Goal: Task Accomplishment & Management: Use online tool/utility

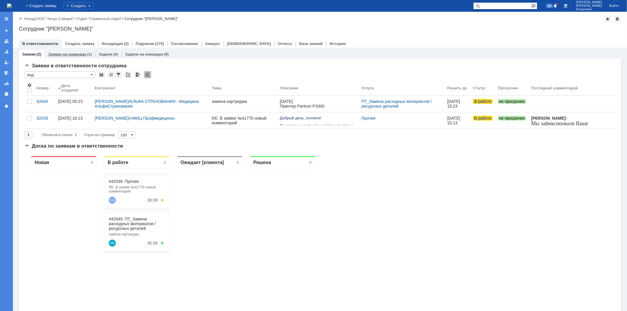
click at [66, 54] on link "Заявки на командах" at bounding box center [67, 54] width 38 height 4
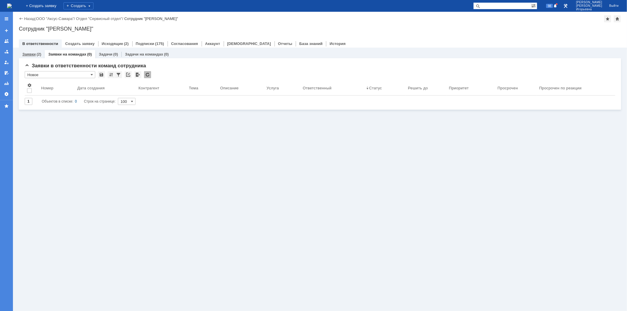
click at [25, 53] on link "Заявки" at bounding box center [28, 54] width 13 height 4
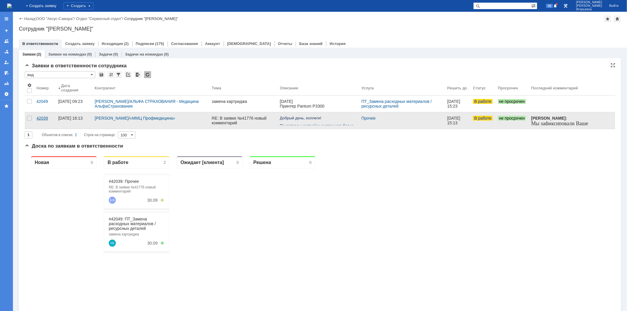
click at [41, 117] on div "42039" at bounding box center [44, 118] width 17 height 5
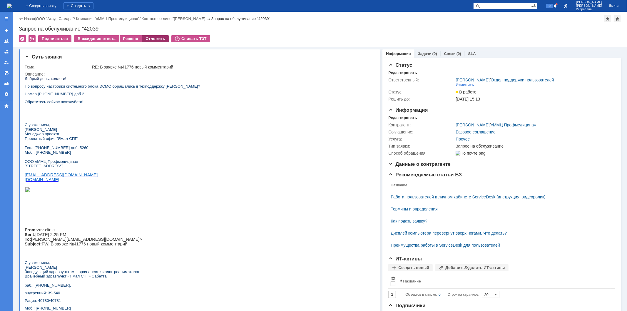
click at [155, 38] on div "Отложить" at bounding box center [155, 38] width 27 height 7
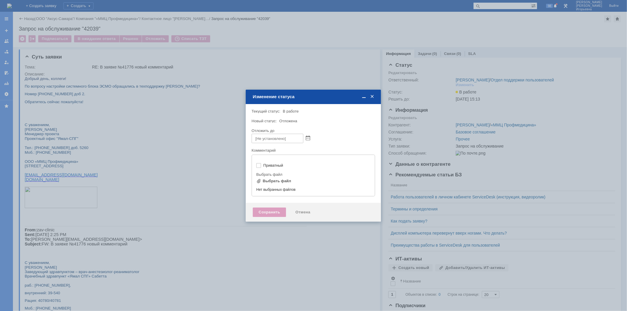
type input "[не указано]"
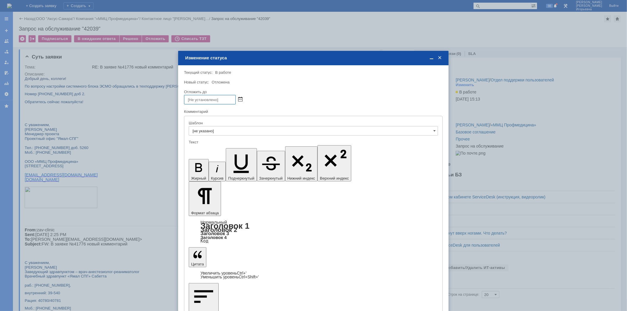
click at [240, 98] on span at bounding box center [240, 99] width 4 height 5
click at [224, 149] on div "3" at bounding box center [224, 150] width 6 height 5
type input "[DATE] 10:44"
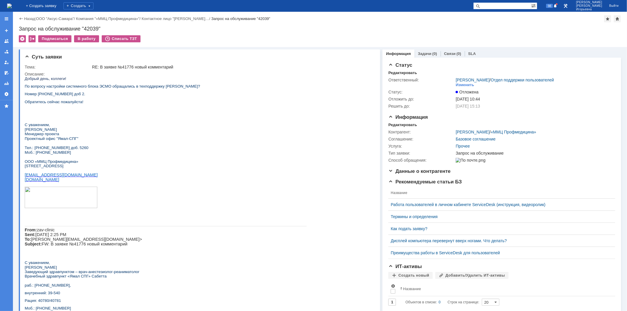
click at [12, 7] on img at bounding box center [9, 6] width 5 height 5
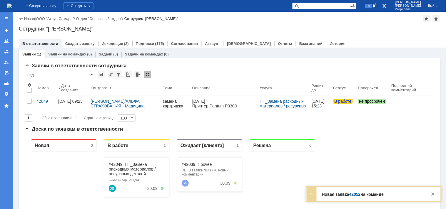
click at [77, 55] on link "Заявки на командах" at bounding box center [67, 54] width 38 height 4
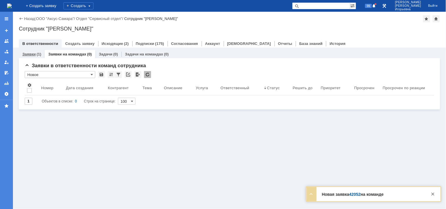
click at [27, 53] on link "Заявки" at bounding box center [28, 54] width 13 height 4
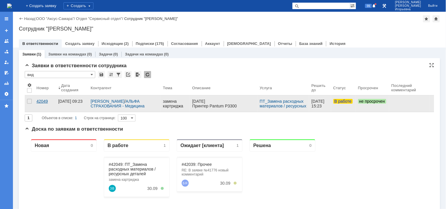
click at [46, 101] on div "42049" at bounding box center [44, 101] width 17 height 5
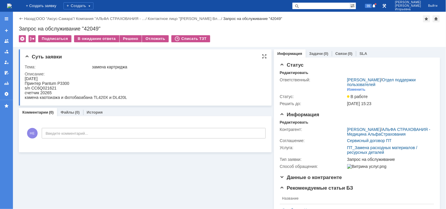
click at [51, 86] on div "s/n CC6Q021621" at bounding box center [75, 88] width 102 height 5
copy div "CC6Q021621"
click at [44, 90] on div "счетчик 20265" at bounding box center [75, 92] width 102 height 5
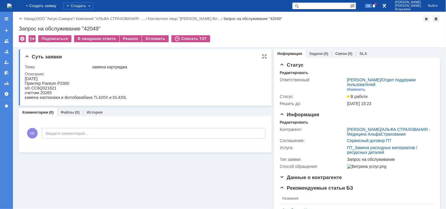
click at [43, 84] on div "Принтер Pantum P3300" at bounding box center [75, 83] width 102 height 5
click at [43, 86] on div "s/n CC6Q021621" at bounding box center [75, 88] width 102 height 5
copy div "CC6Q021621"
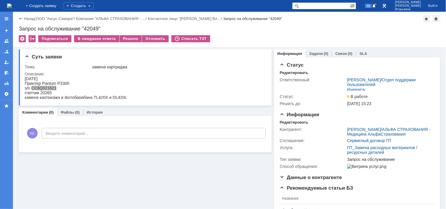
click at [92, 29] on div "Запрос на обслуживание "42049"" at bounding box center [229, 29] width 421 height 6
copy div "42049"
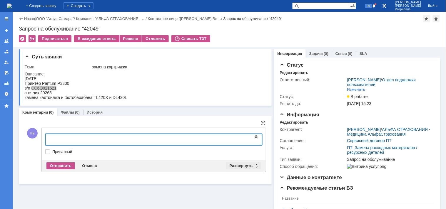
click at [253, 164] on div "Развернуть" at bounding box center [243, 166] width 35 height 7
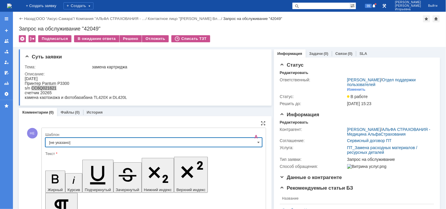
click at [253, 144] on input "[не указано]" at bounding box center [153, 142] width 217 height 9
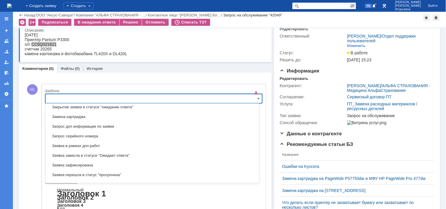
scroll to position [304, 0]
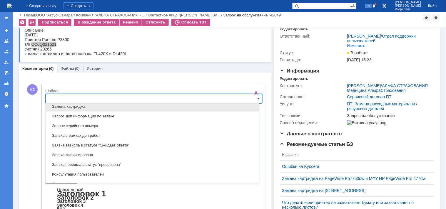
click at [66, 109] on span "Замена картриджа" at bounding box center [152, 107] width 206 height 5
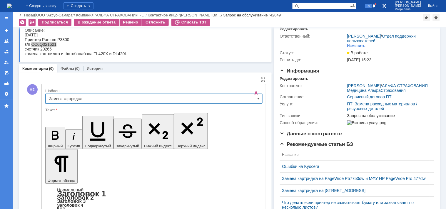
type input "Замена картриджа"
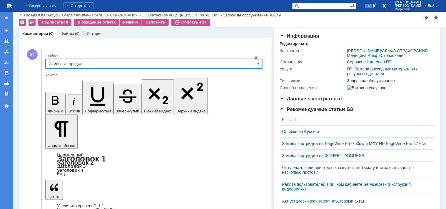
scroll to position [89, 0]
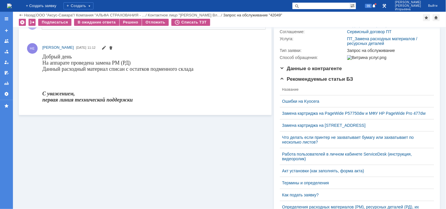
scroll to position [0, 0]
click at [130, 21] on div "Решено" at bounding box center [131, 22] width 22 height 7
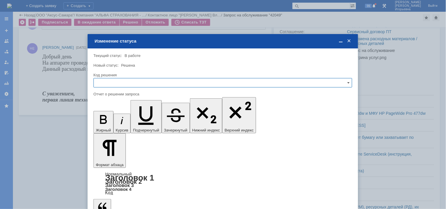
drag, startPoint x: 116, startPoint y: 80, endPoint x: 115, endPoint y: 86, distance: 6.5
click at [116, 80] on input "text" at bounding box center [223, 82] width 259 height 9
click at [107, 120] on span "Решено" at bounding box center [222, 122] width 251 height 5
type input "Решено"
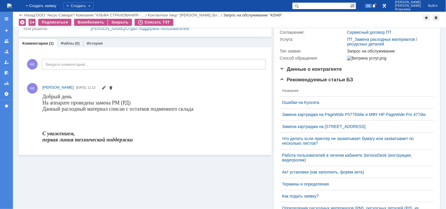
click at [12, 6] on img at bounding box center [9, 6] width 5 height 5
